Goal: Task Accomplishment & Management: Manage account settings

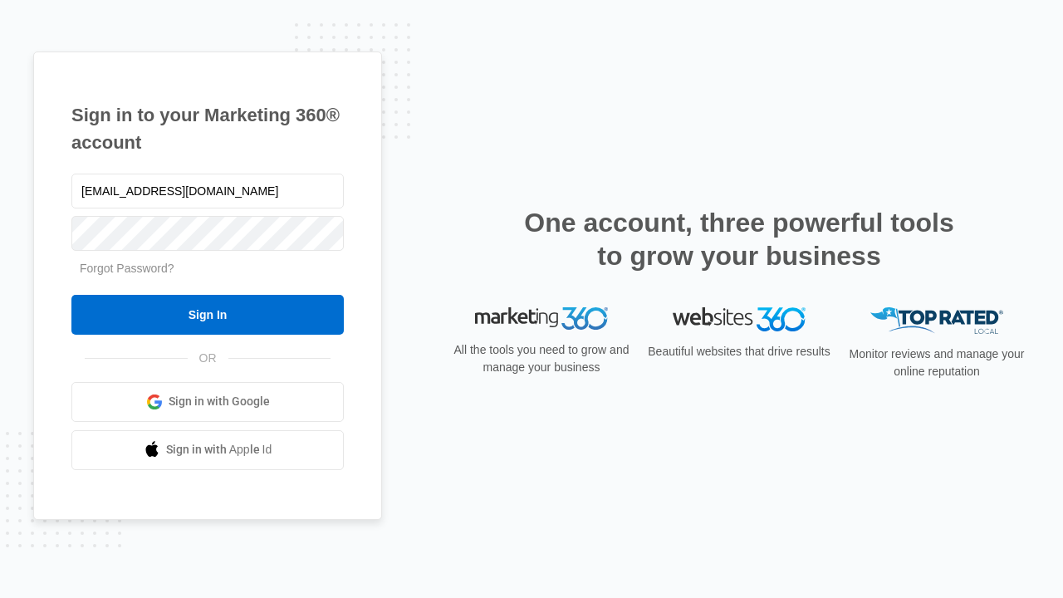
type input "dankie614@gmail.com"
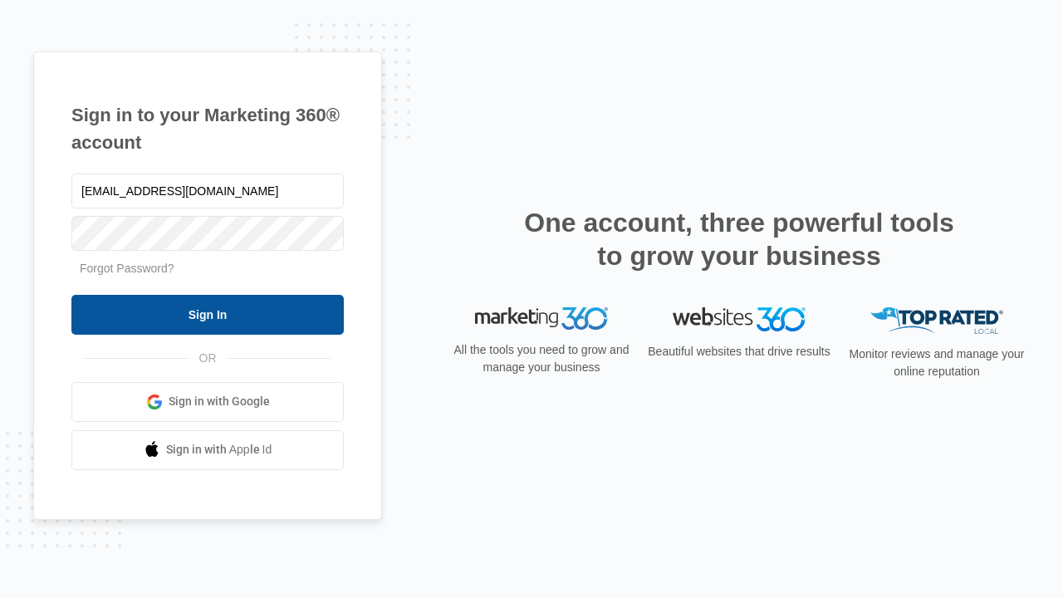
click at [208, 314] on input "Sign In" at bounding box center [207, 315] width 272 height 40
